Goal: Task Accomplishment & Management: Use online tool/utility

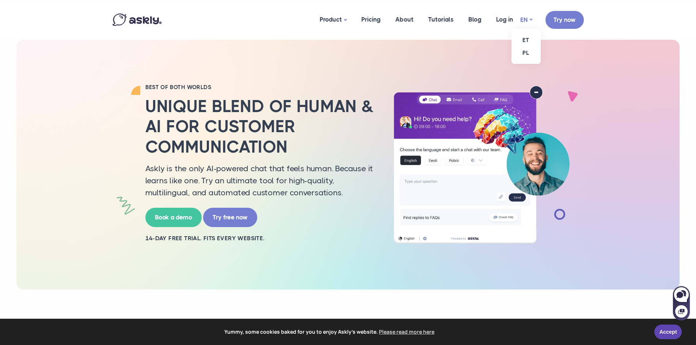
click at [526, 19] on link "EN" at bounding box center [526, 20] width 12 height 11
click at [527, 51] on link "PL" at bounding box center [525, 52] width 29 height 13
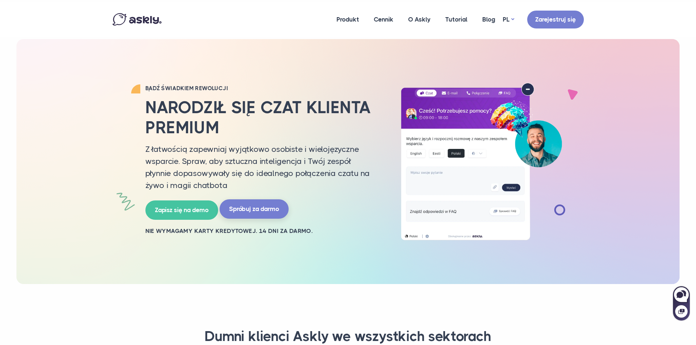
click at [230, 211] on link "Spróbuj za darmo" at bounding box center [253, 208] width 69 height 19
